Goal: Information Seeking & Learning: Learn about a topic

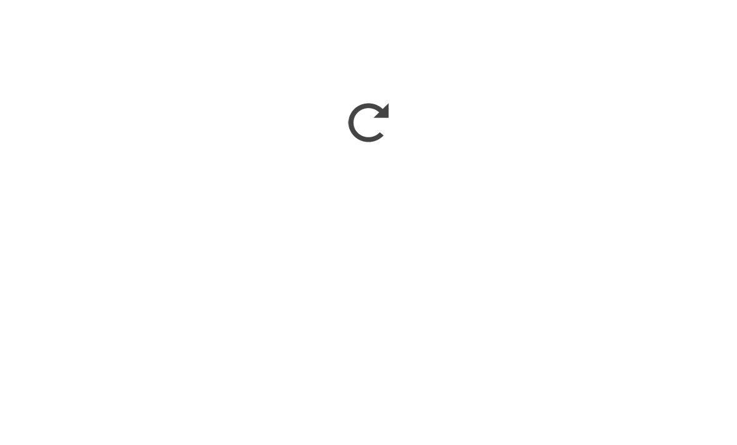
scroll to position [1146, 0]
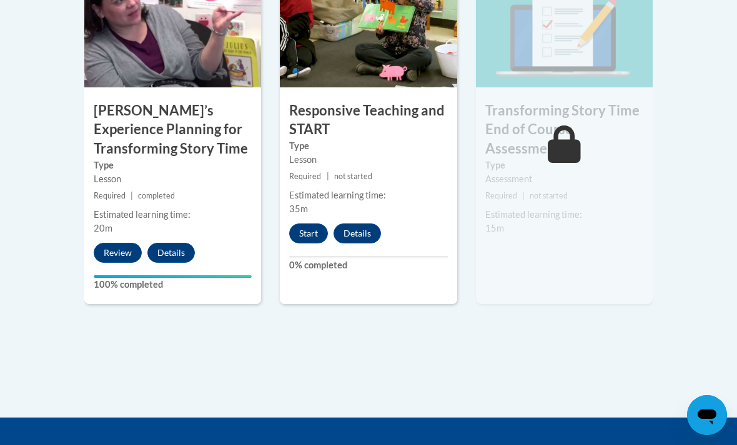
scroll to position [1146, 0]
click at [301, 240] on button "Start" at bounding box center [308, 234] width 39 height 20
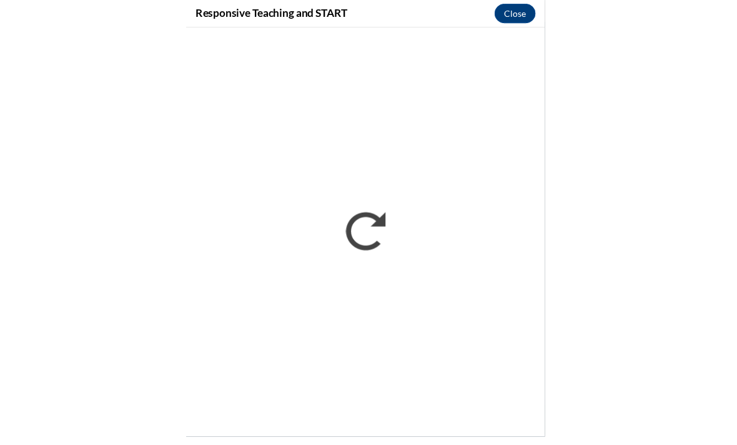
scroll to position [1321, 0]
